Goal: Task Accomplishment & Management: Manage account settings

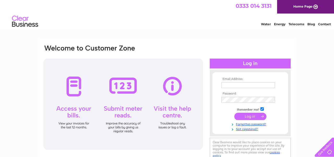
type input "sarahbardi13@hotmail.com"
click at [252, 118] on input "submit" at bounding box center [250, 116] width 32 height 7
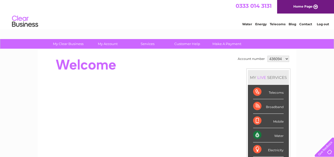
click at [277, 134] on div "Water" at bounding box center [268, 135] width 31 height 14
click at [109, 45] on link "My Account" at bounding box center [107, 44] width 43 height 10
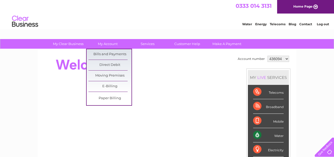
click at [110, 54] on link "Bills and Payments" at bounding box center [109, 54] width 43 height 10
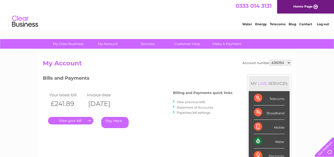
click at [78, 121] on link "." at bounding box center [70, 121] width 45 height 8
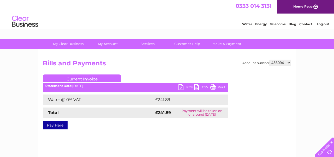
click at [180, 87] on link "PDF" at bounding box center [186, 88] width 16 height 8
